Goal: Transaction & Acquisition: Subscribe to service/newsletter

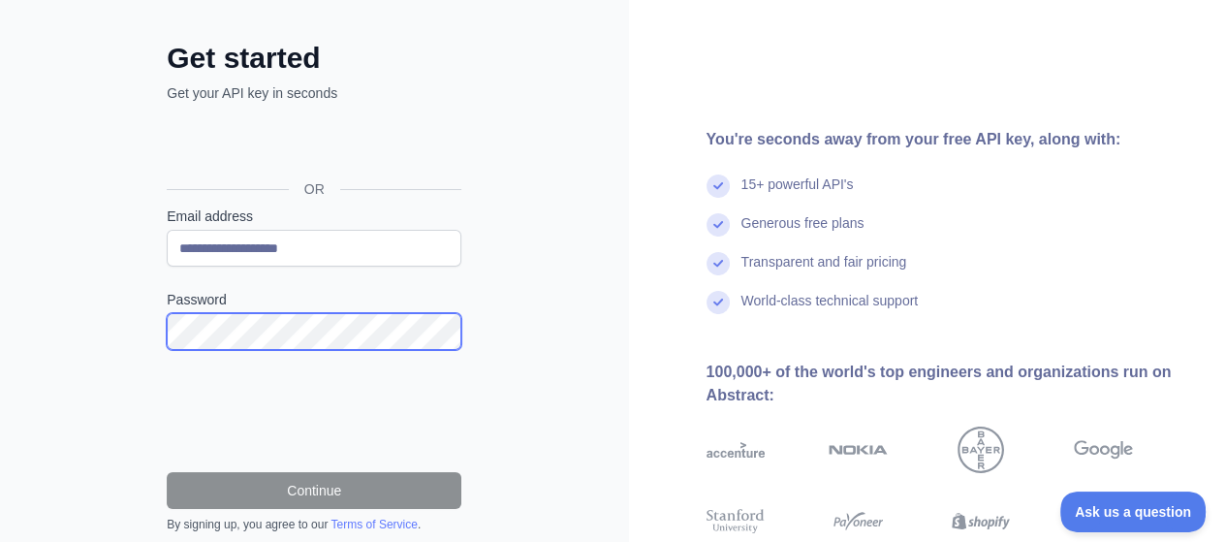
scroll to position [97, 0]
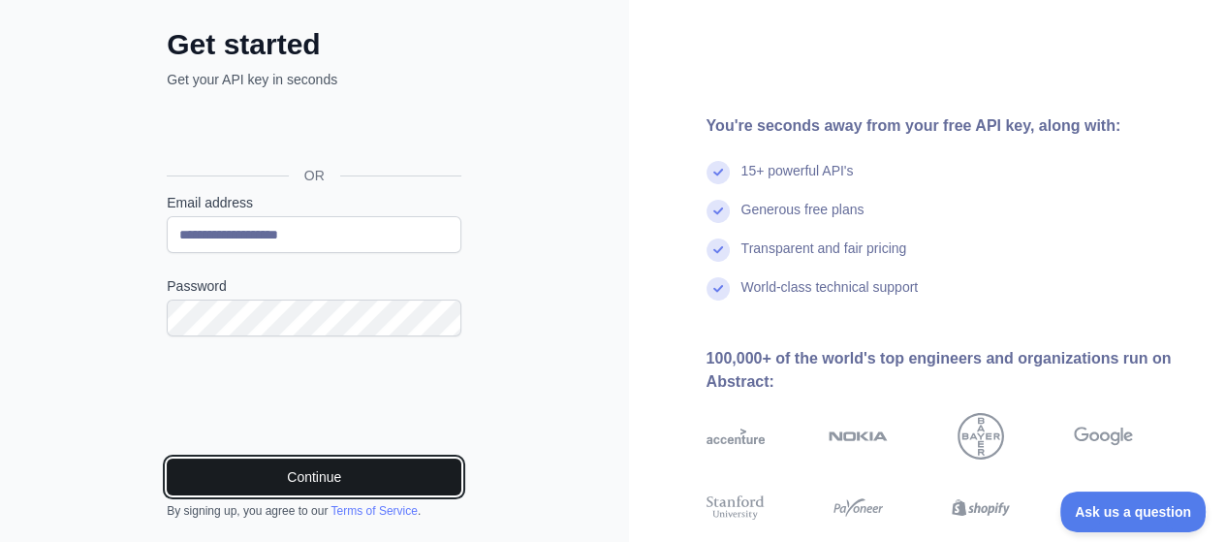
click at [298, 481] on button "Continue" at bounding box center [314, 476] width 295 height 37
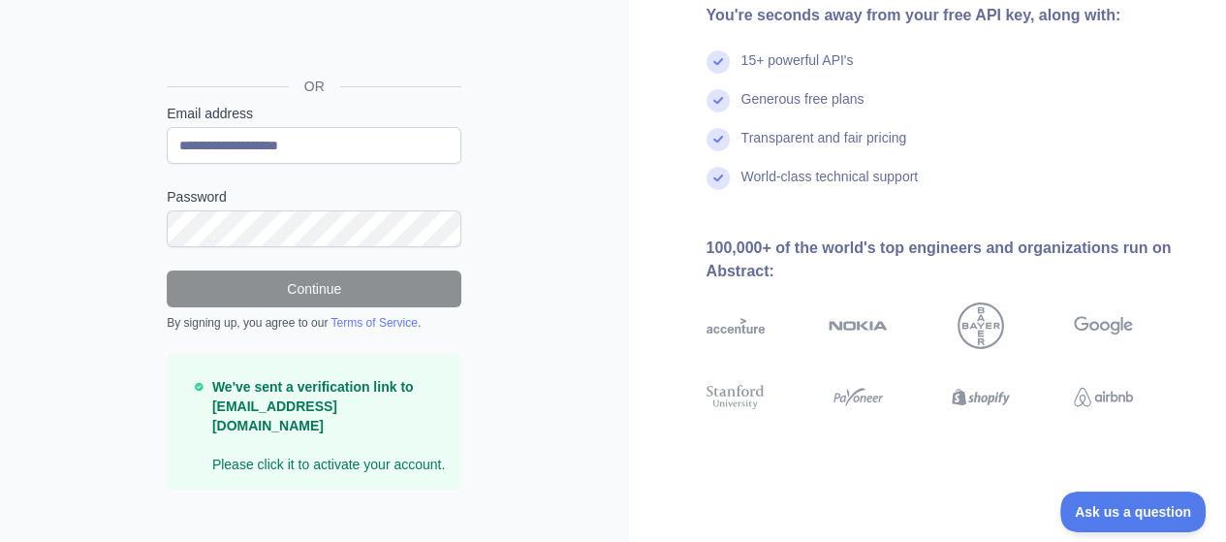
scroll to position [189, 0]
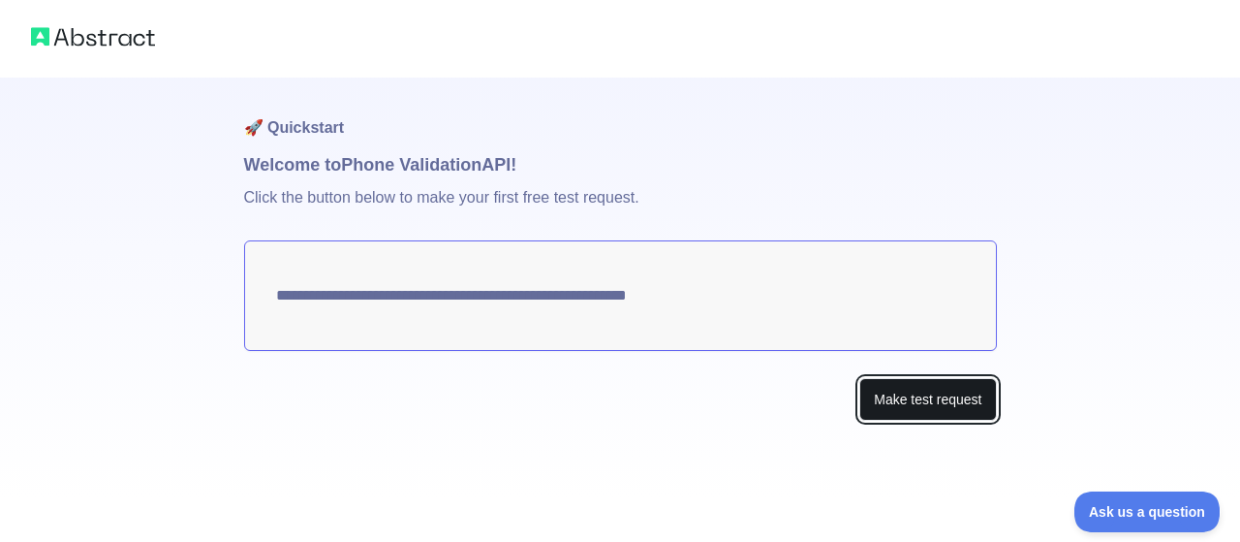
click at [935, 398] on button "Make test request" at bounding box center [928, 400] width 137 height 44
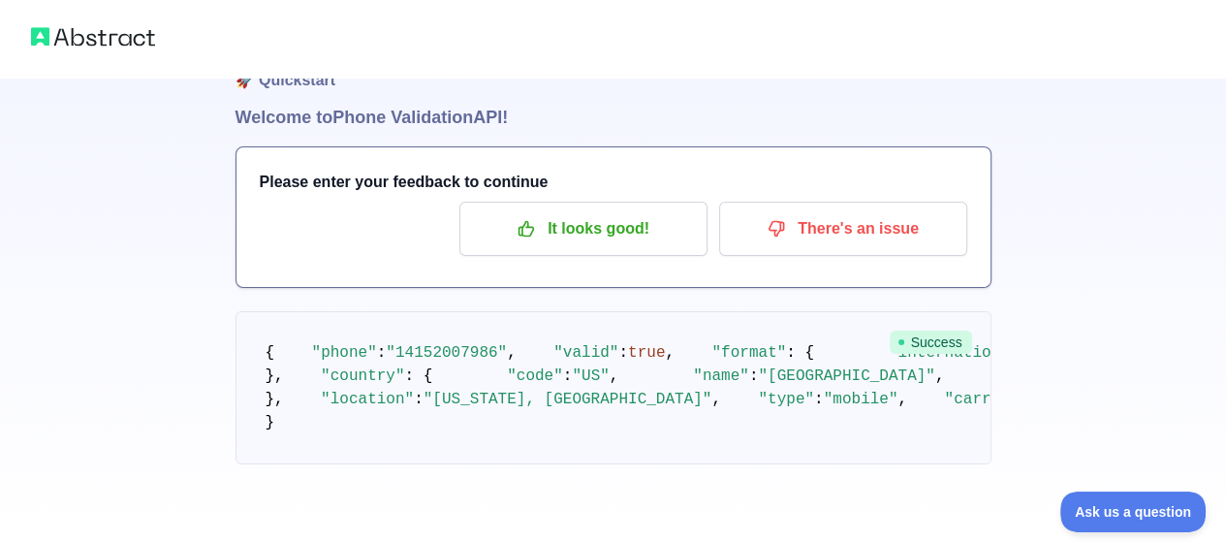
scroll to position [35, 0]
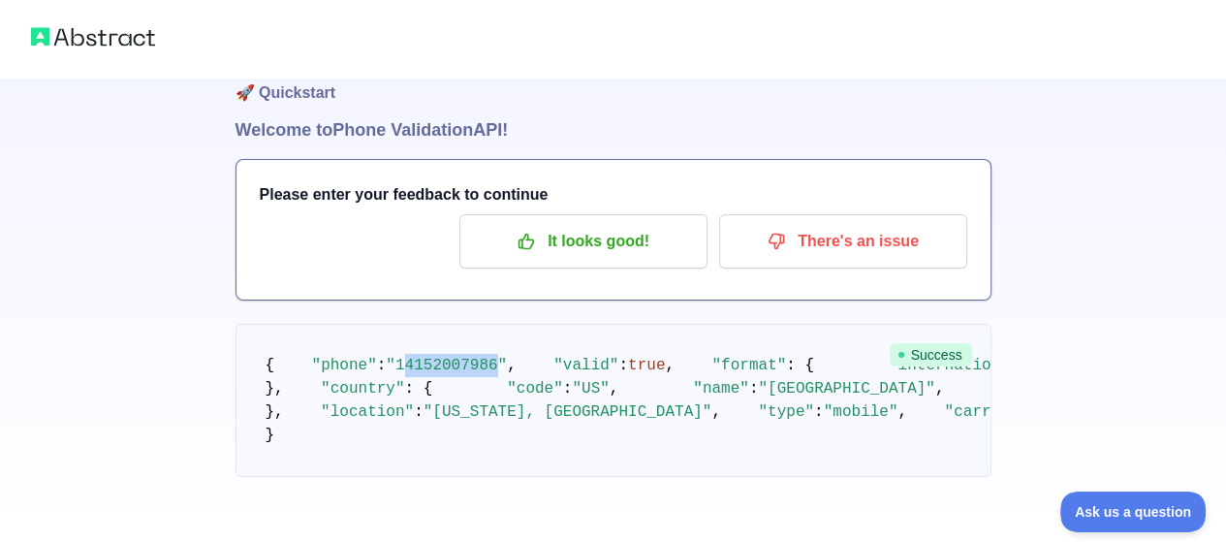
drag, startPoint x: 479, startPoint y: 387, endPoint x: 391, endPoint y: 383, distance: 87.3
click at [391, 374] on span ""14152007986"" at bounding box center [446, 365] width 121 height 17
copy span "4152007986"
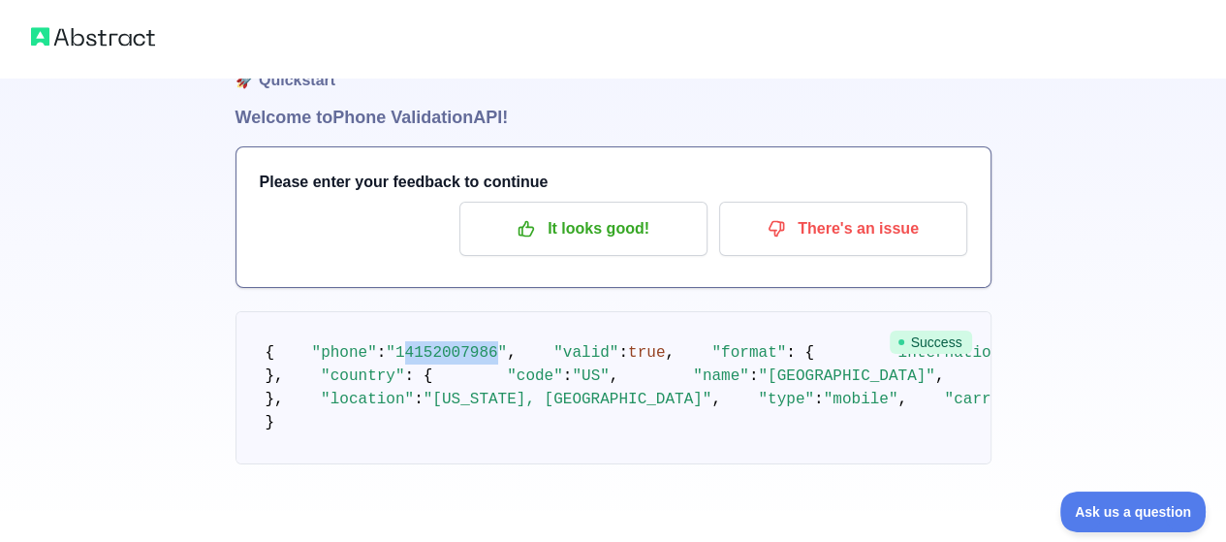
scroll to position [97, 0]
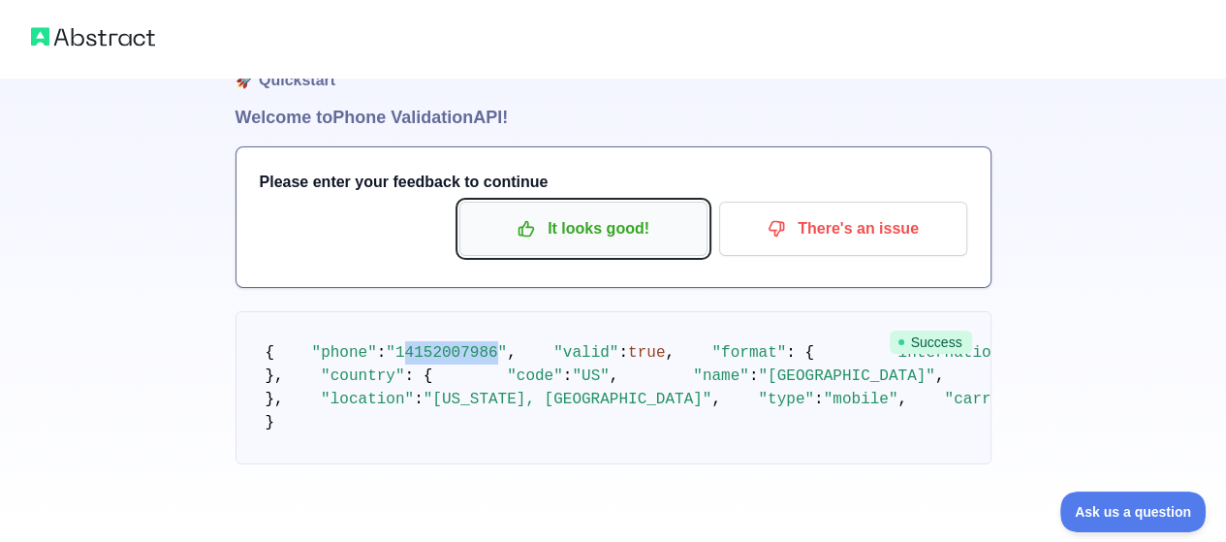
click at [628, 212] on p "It looks good!" at bounding box center [583, 228] width 219 height 33
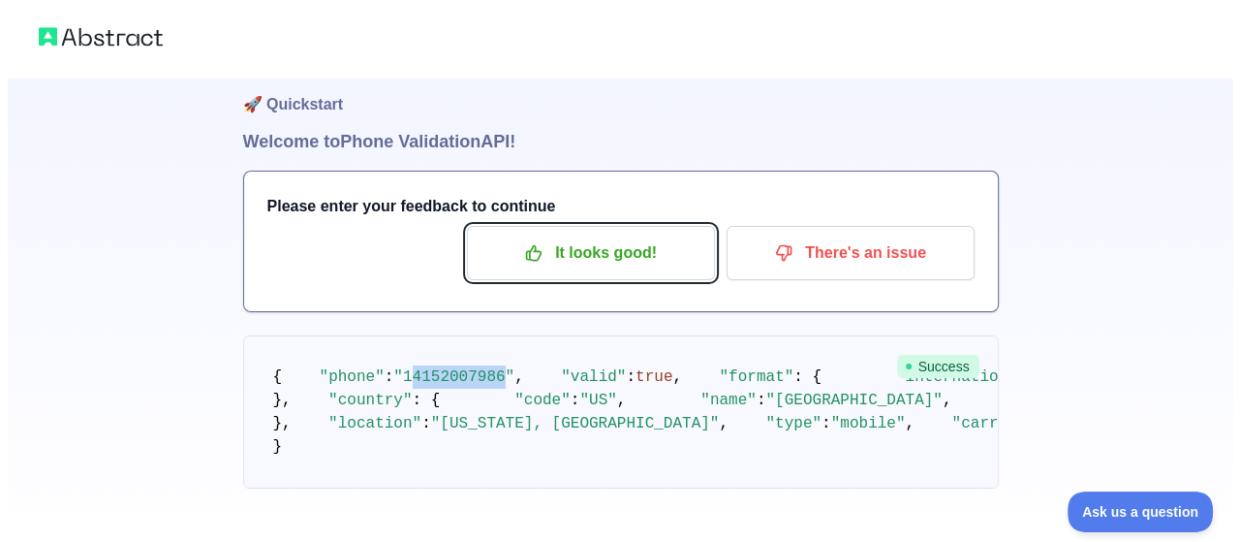
scroll to position [0, 0]
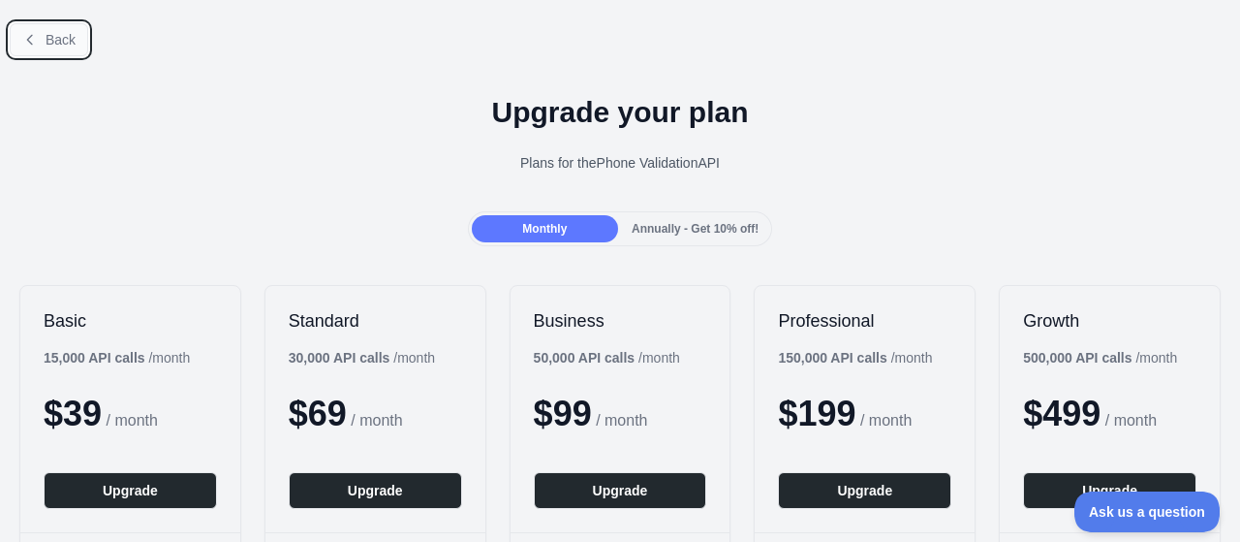
click at [28, 40] on icon at bounding box center [29, 39] width 5 height 9
